Goal: Task Accomplishment & Management: Manage account settings

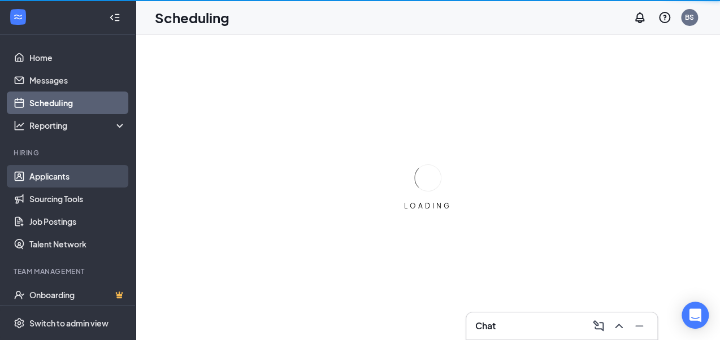
click at [63, 179] on link "Applicants" at bounding box center [77, 176] width 97 height 23
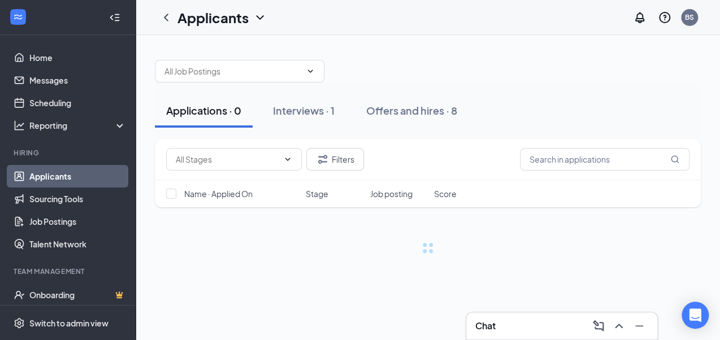
click at [109, 13] on icon "Collapse" at bounding box center [114, 17] width 11 height 11
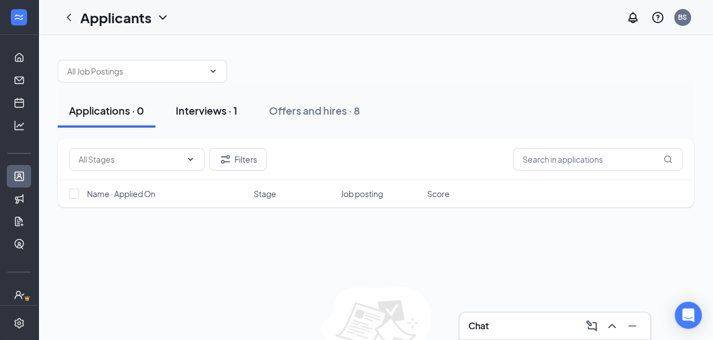
click at [205, 110] on div "Interviews · 1" at bounding box center [207, 110] width 62 height 14
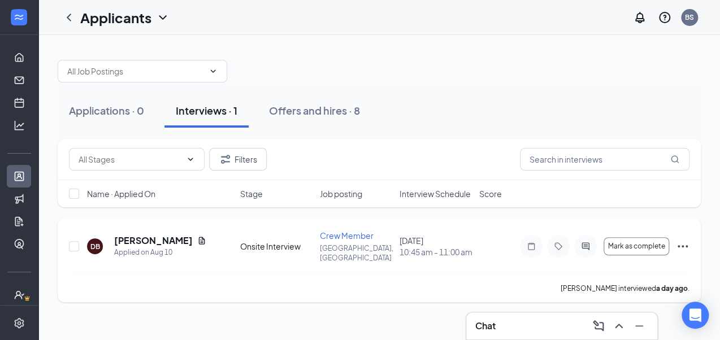
click at [678, 245] on icon "Ellipses" at bounding box center [682, 246] width 10 height 2
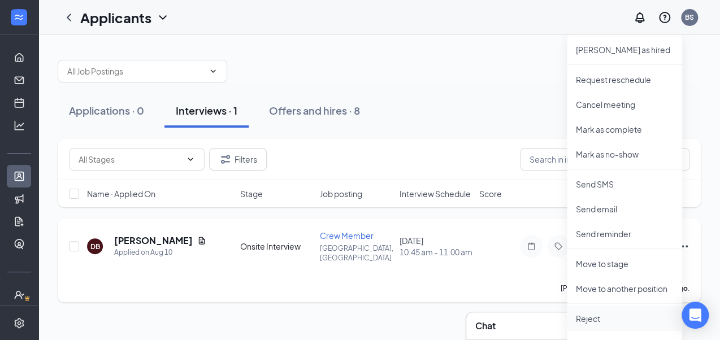
click at [601, 328] on li "Reject" at bounding box center [624, 318] width 115 height 25
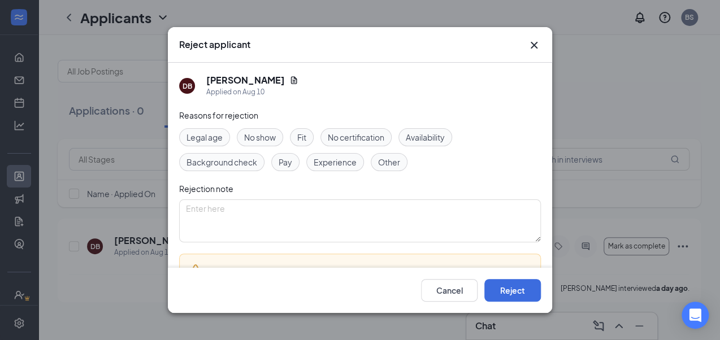
click at [246, 138] on span "No show" at bounding box center [260, 137] width 32 height 12
click at [517, 287] on button "Reject" at bounding box center [512, 290] width 56 height 23
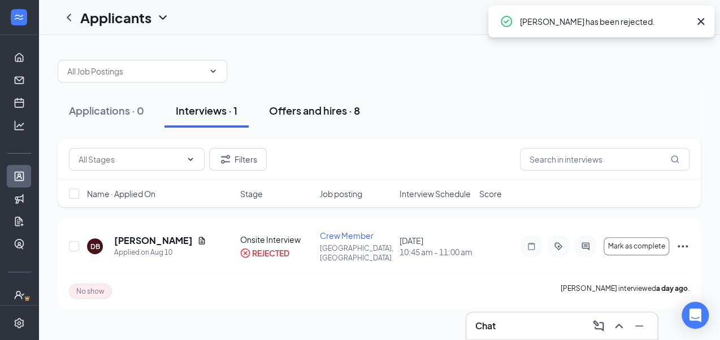
click at [315, 106] on div "Offers and hires · 8" at bounding box center [314, 110] width 91 height 14
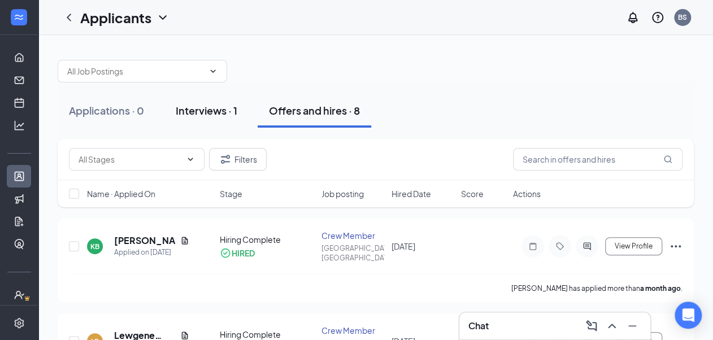
click at [215, 110] on div "Interviews · 1" at bounding box center [207, 110] width 62 height 14
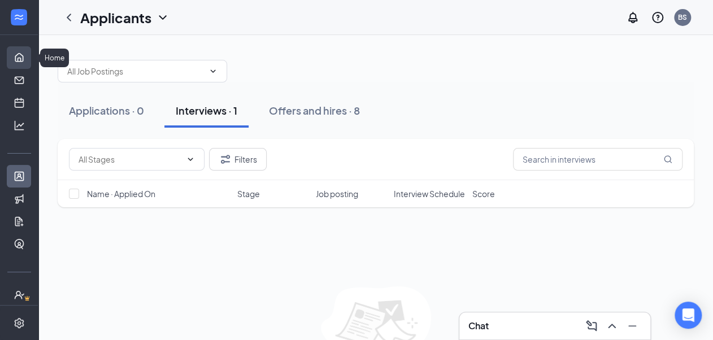
click at [29, 57] on link "Home" at bounding box center [34, 57] width 11 height 23
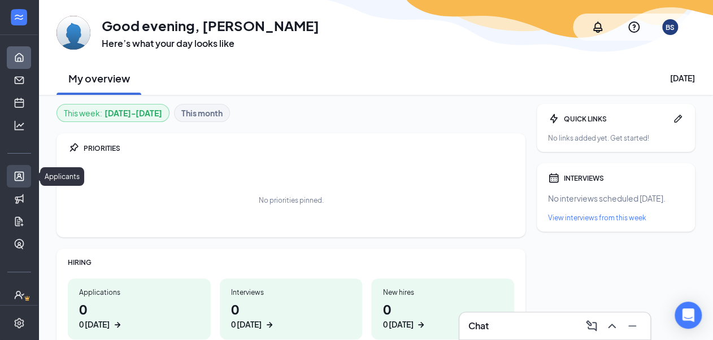
click at [29, 180] on link "Applicants" at bounding box center [34, 176] width 11 height 23
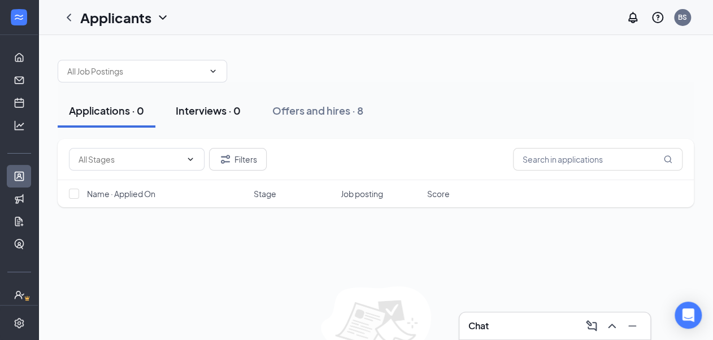
click at [202, 105] on div "Interviews · 0" at bounding box center [208, 110] width 65 height 14
